Goal: Navigation & Orientation: Find specific page/section

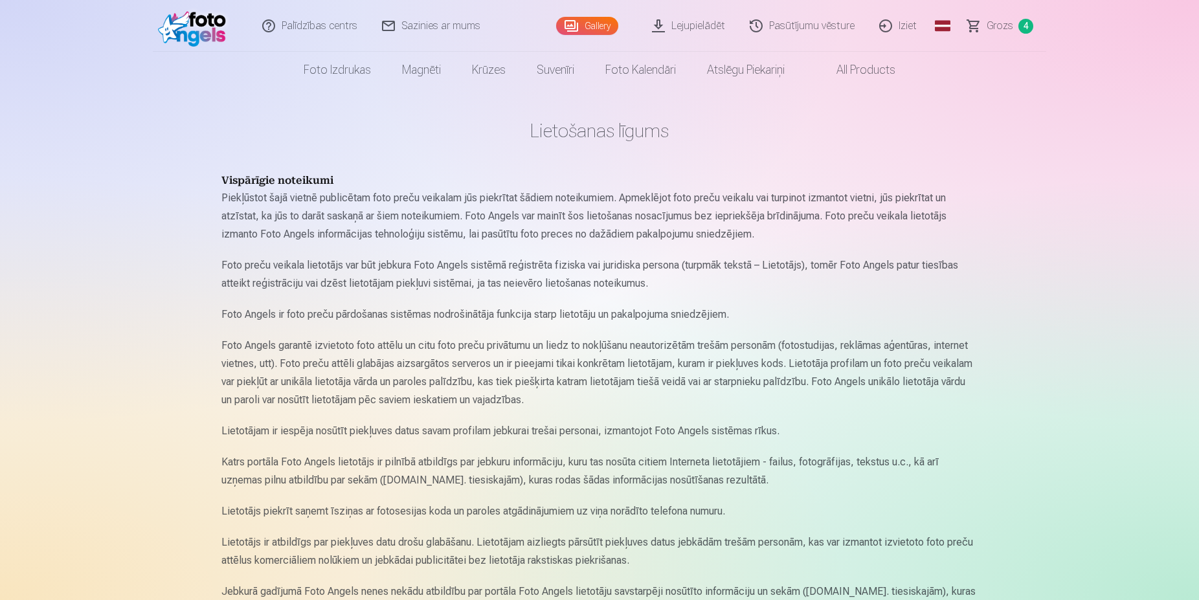
click at [593, 21] on link "Gallery" at bounding box center [587, 26] width 62 height 18
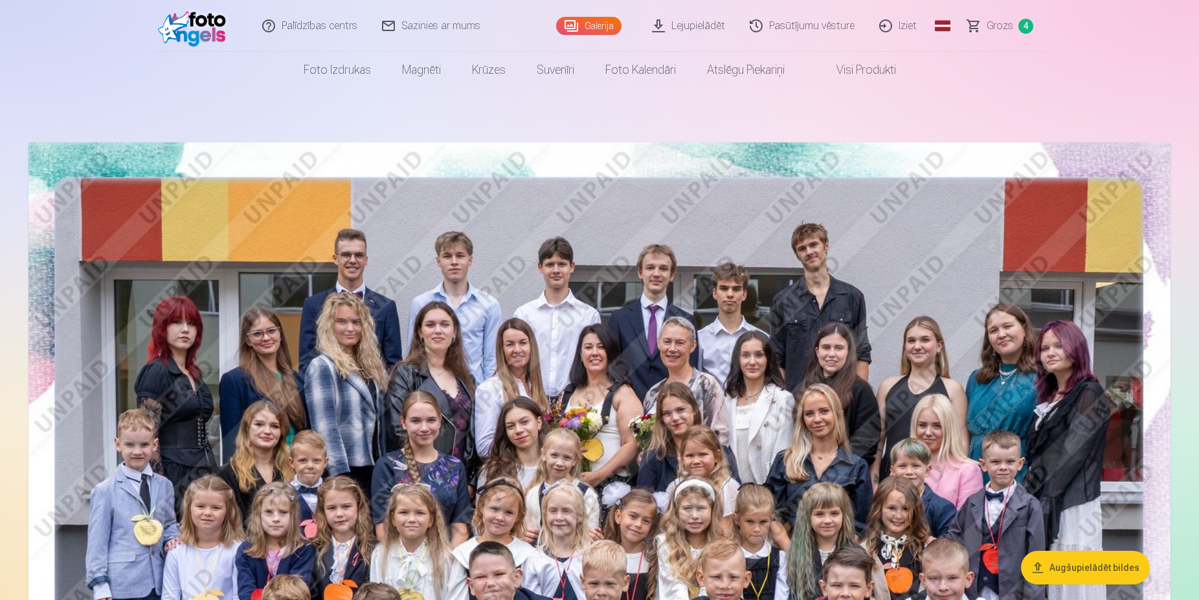
click at [704, 25] on link "Lejupielādēt" at bounding box center [689, 26] width 98 height 52
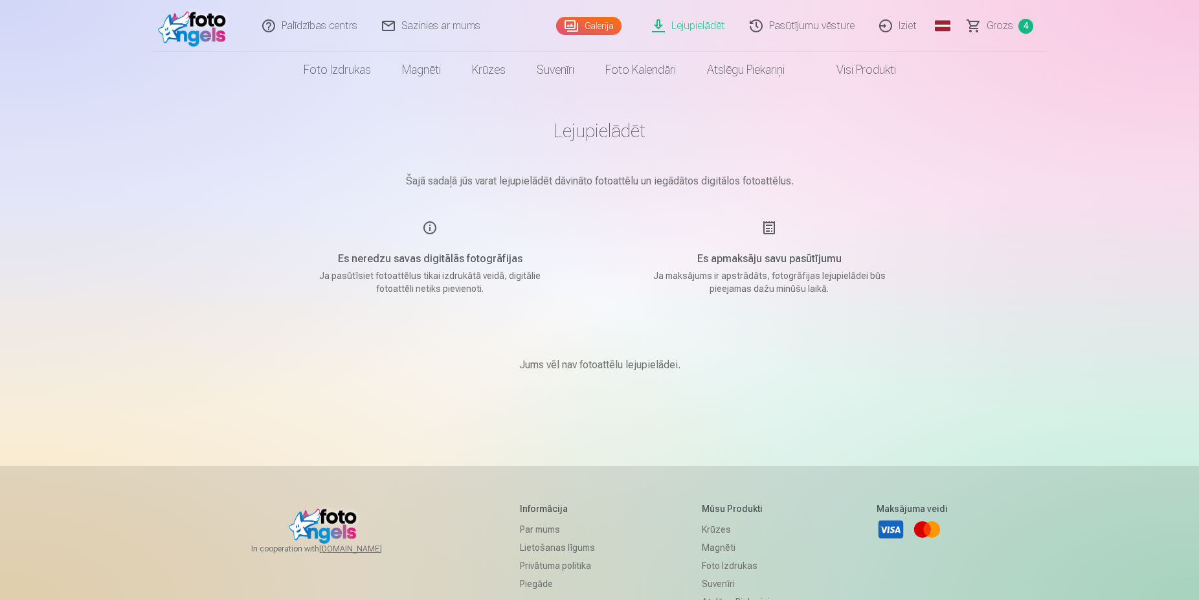
click at [596, 20] on link "Galerija" at bounding box center [588, 26] width 65 height 18
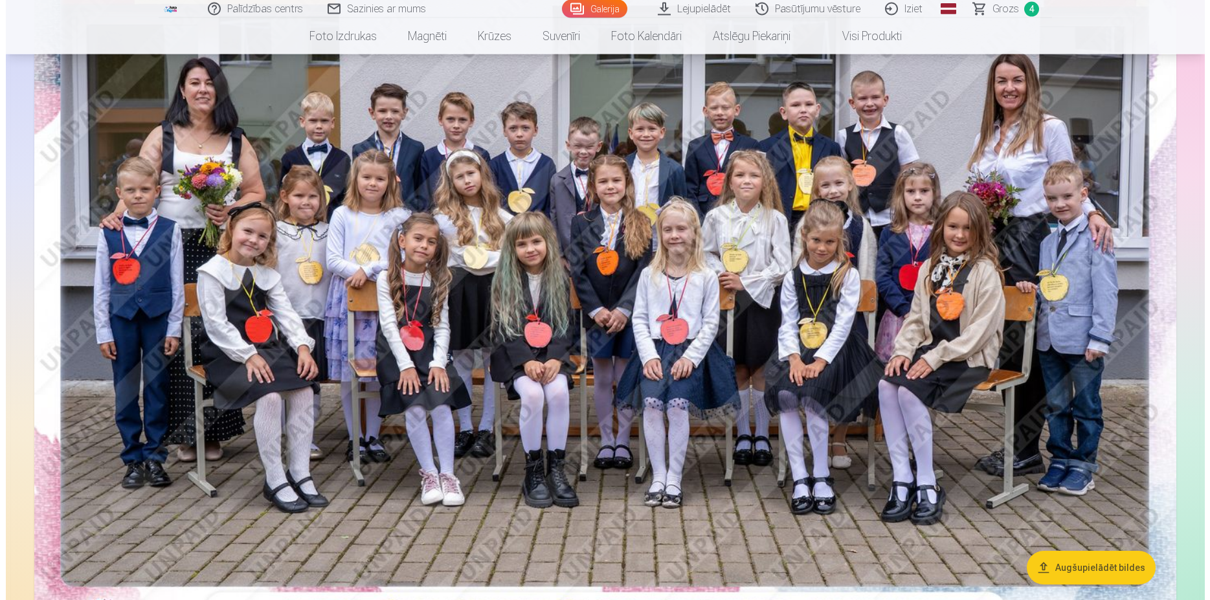
scroll to position [1098, 0]
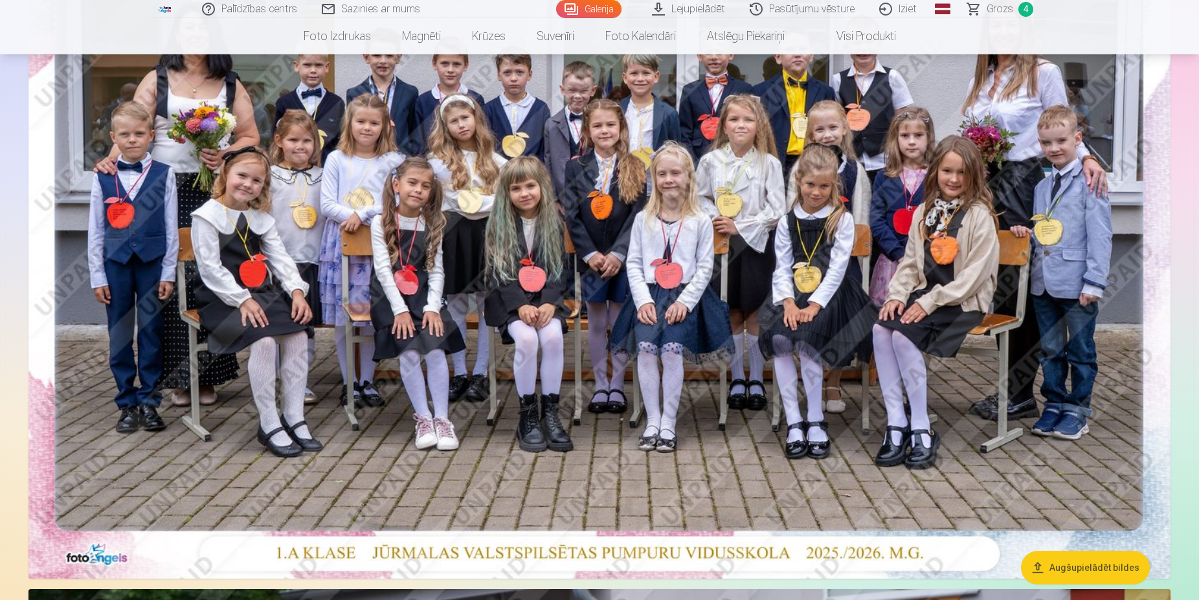
click at [519, 170] on img at bounding box center [599, 198] width 1142 height 762
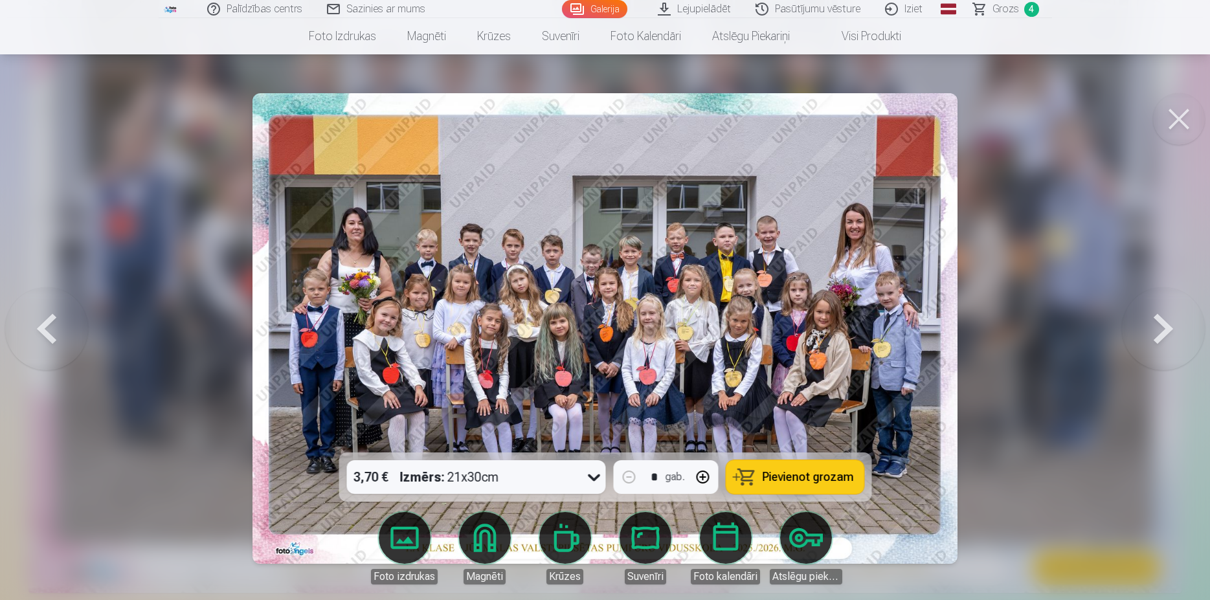
click at [628, 141] on img at bounding box center [606, 328] width 706 height 471
click at [696, 12] on link "Lejupielādēt" at bounding box center [695, 9] width 98 height 18
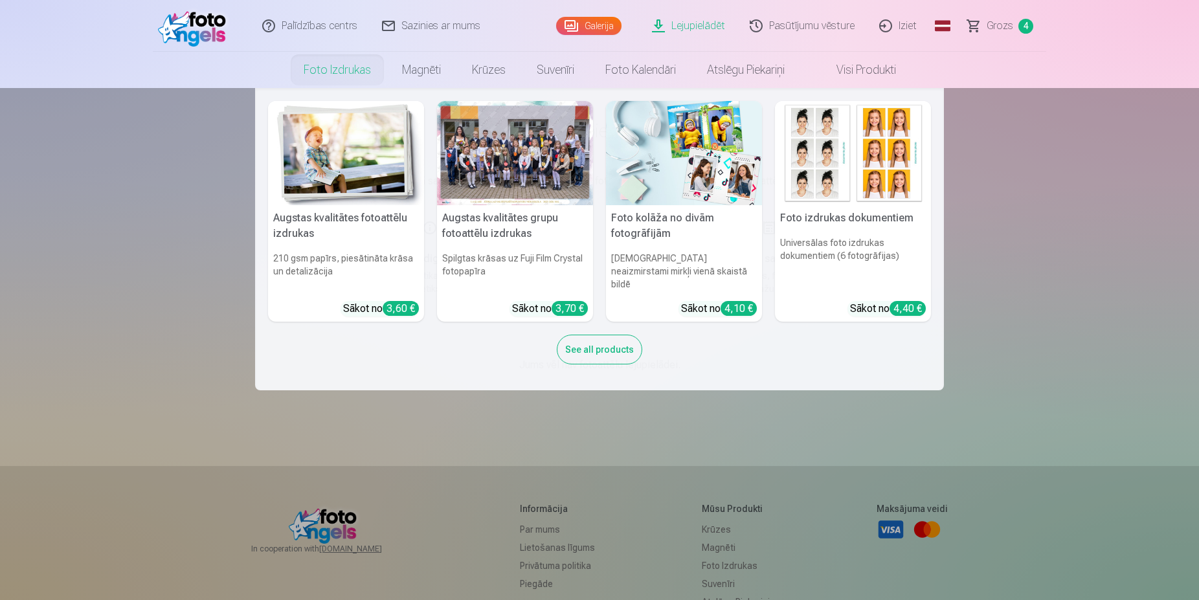
click at [121, 188] on nav "Augstas kvalitātes fotoattēlu izdrukas 210 gsm papīrs, piesātināta krāsa un det…" at bounding box center [599, 239] width 1199 height 302
